Goal: Task Accomplishment & Management: Manage account settings

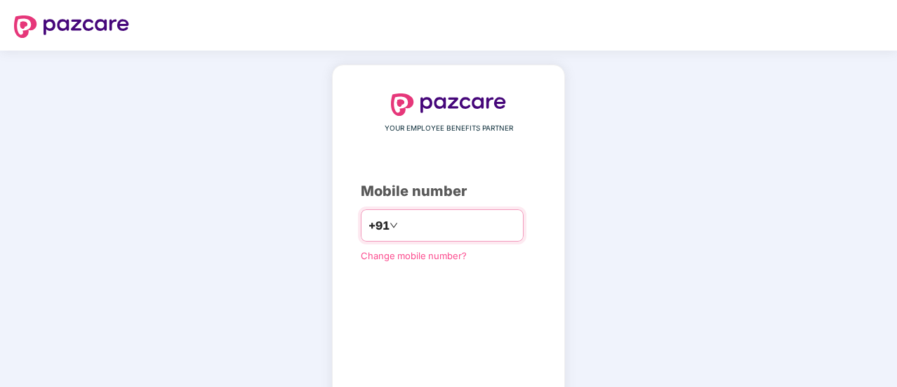
click at [465, 215] on input "number" at bounding box center [458, 225] width 115 height 22
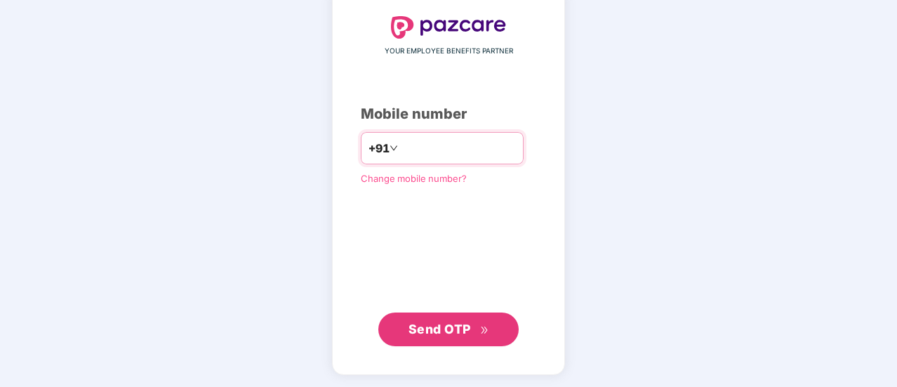
type input "**********"
click at [480, 335] on span "Send OTP" at bounding box center [449, 329] width 81 height 20
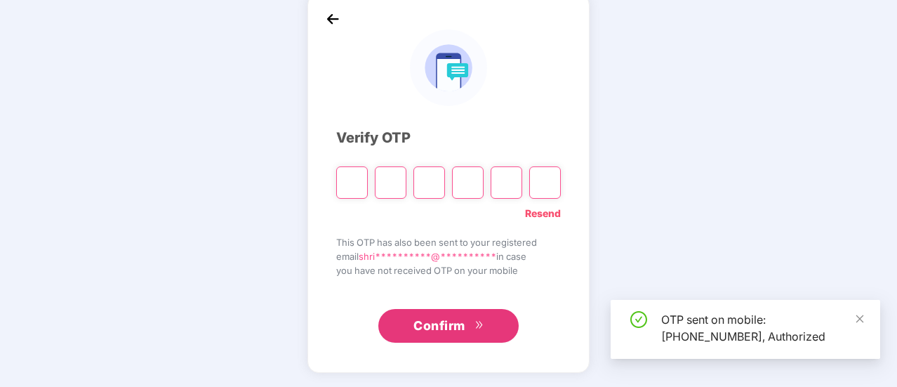
scroll to position [70, 0]
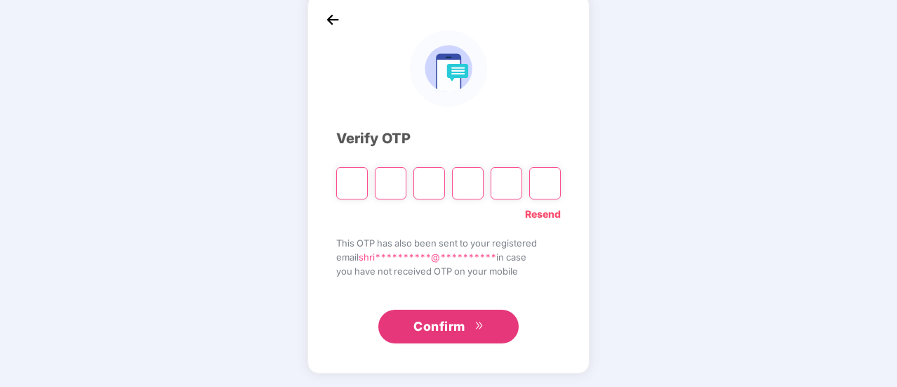
type input "*"
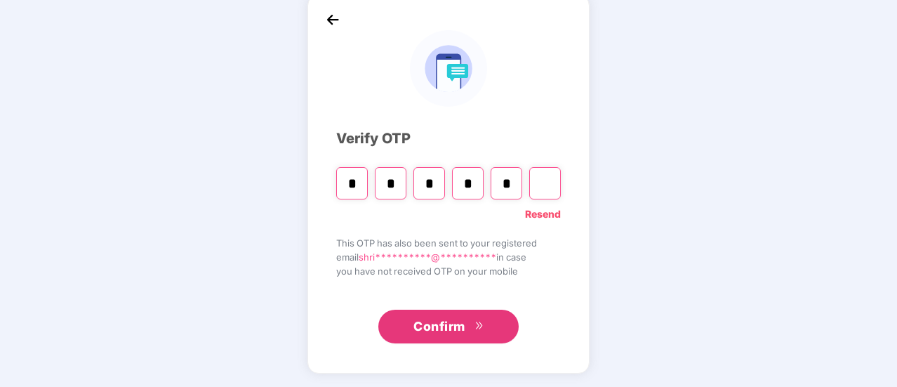
type input "*"
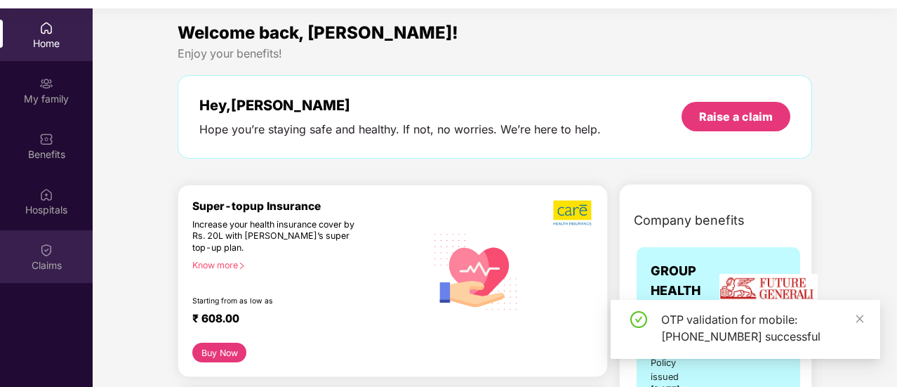
click at [45, 241] on div at bounding box center [46, 248] width 14 height 14
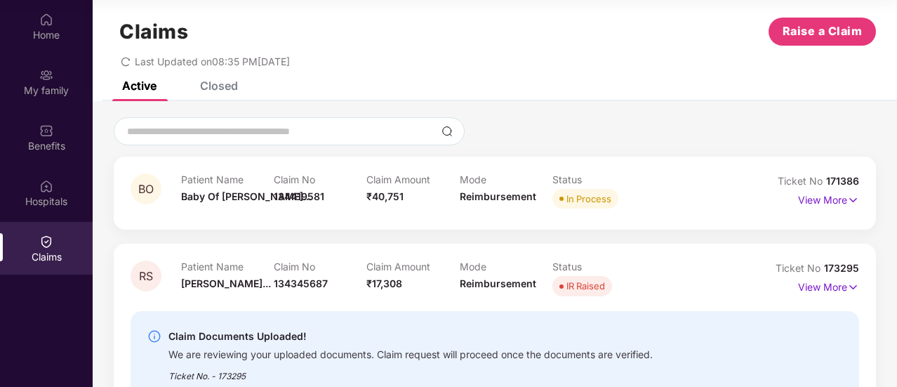
scroll to position [0, 0]
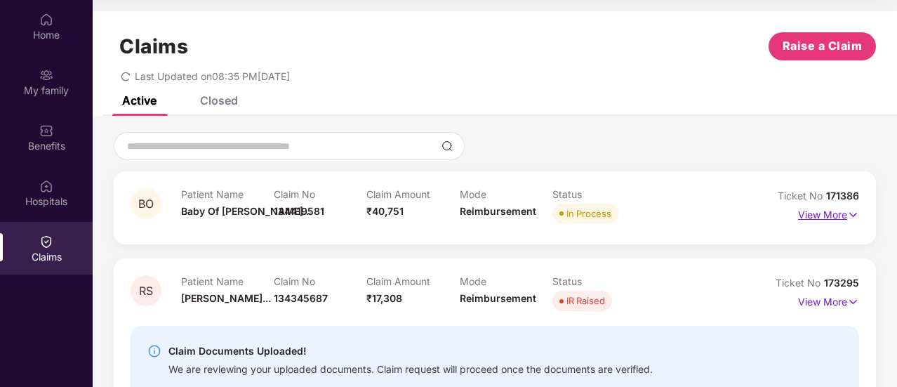
click at [856, 212] on img at bounding box center [853, 214] width 12 height 15
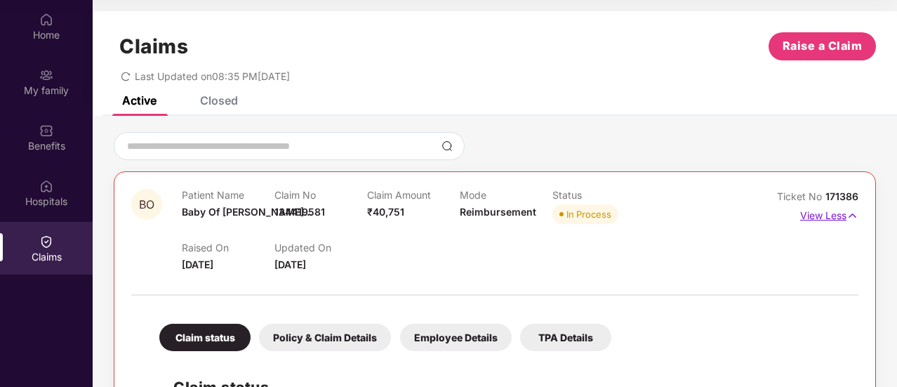
click at [854, 214] on img at bounding box center [853, 215] width 12 height 15
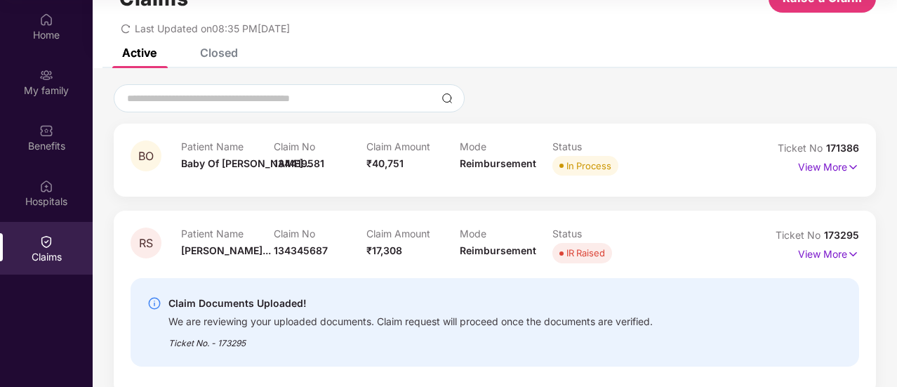
scroll to position [70, 0]
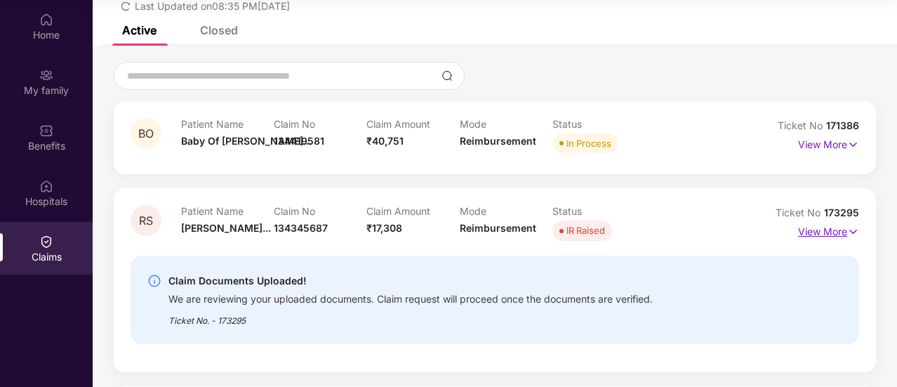
click at [852, 228] on img at bounding box center [853, 231] width 12 height 15
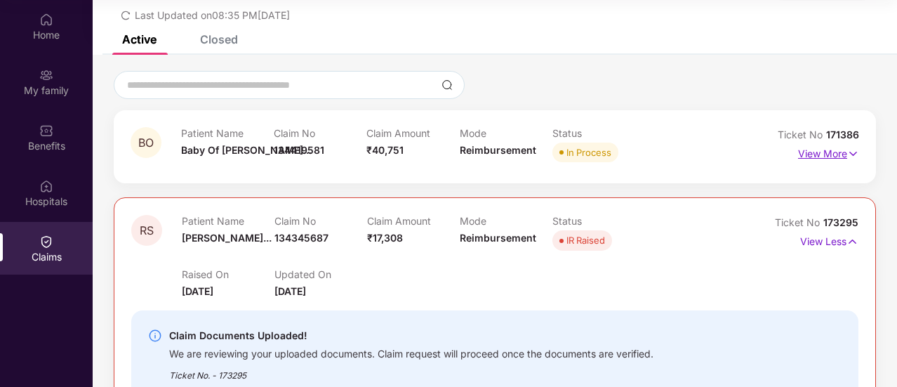
scroll to position [0, 0]
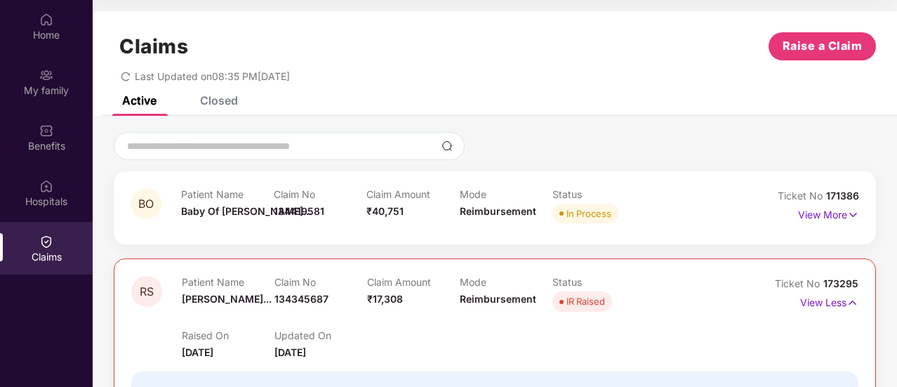
click at [674, 89] on div "Claims Raise a Claim Last Updated on 08:35 PM[DATE]" at bounding box center [495, 53] width 804 height 85
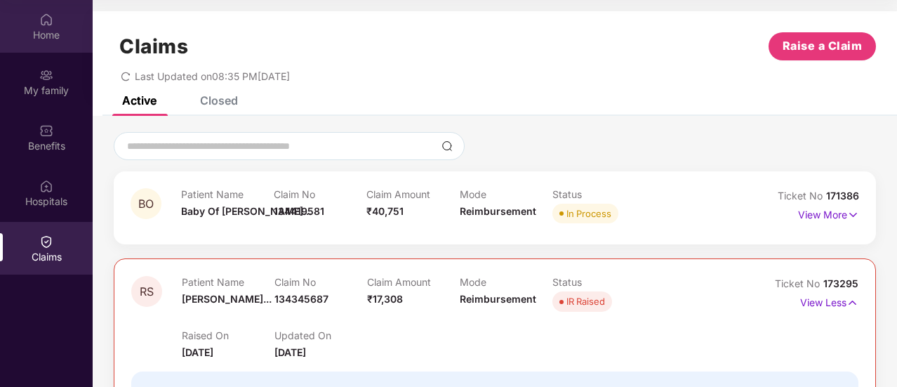
click at [35, 28] on div "Home" at bounding box center [46, 35] width 93 height 14
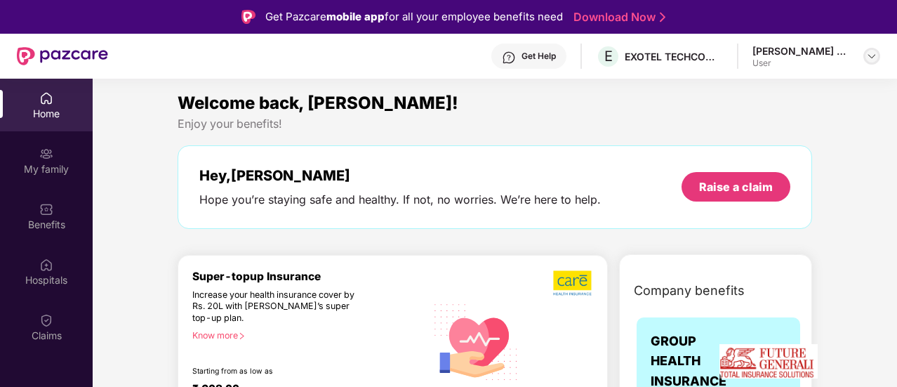
click at [871, 55] on img at bounding box center [871, 56] width 11 height 11
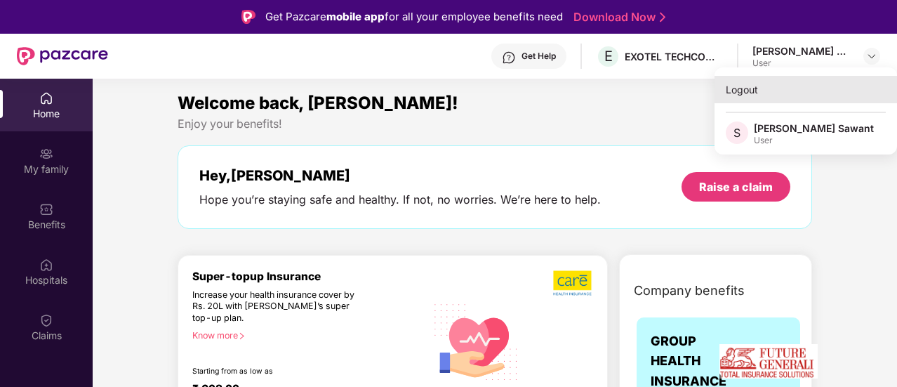
click at [765, 92] on div "Logout" at bounding box center [806, 89] width 183 height 27
